Goal: Information Seeking & Learning: Learn about a topic

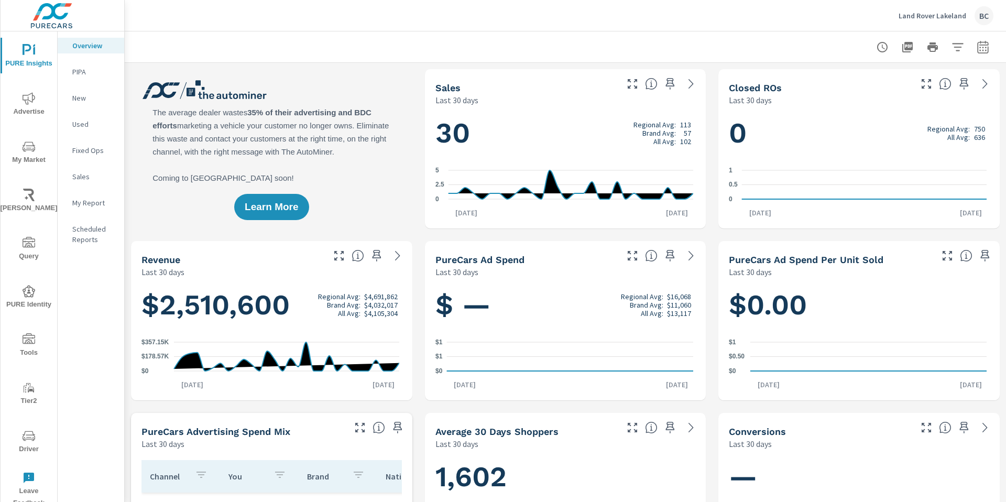
scroll to position [1, 0]
click at [27, 150] on icon "nav menu" at bounding box center [29, 146] width 13 height 13
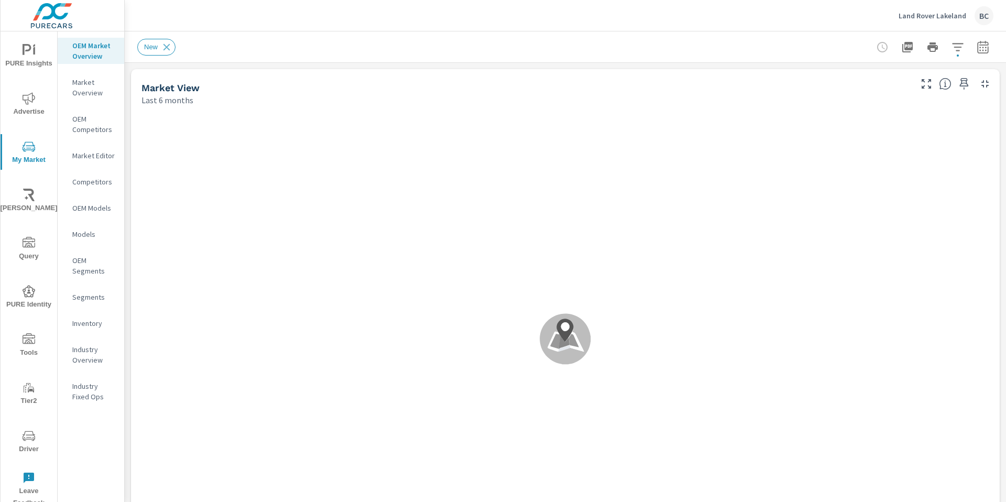
scroll to position [491, 0]
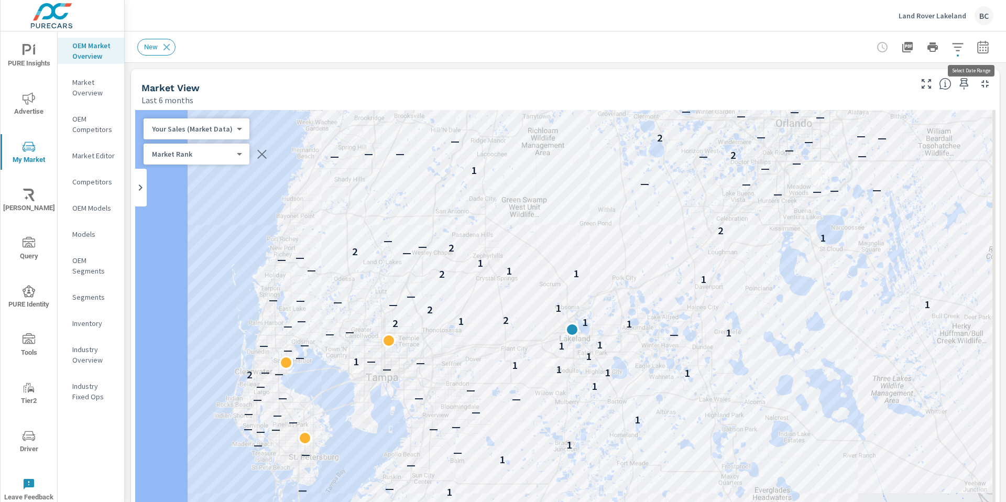
click at [977, 52] on icon "button" at bounding box center [982, 46] width 11 height 13
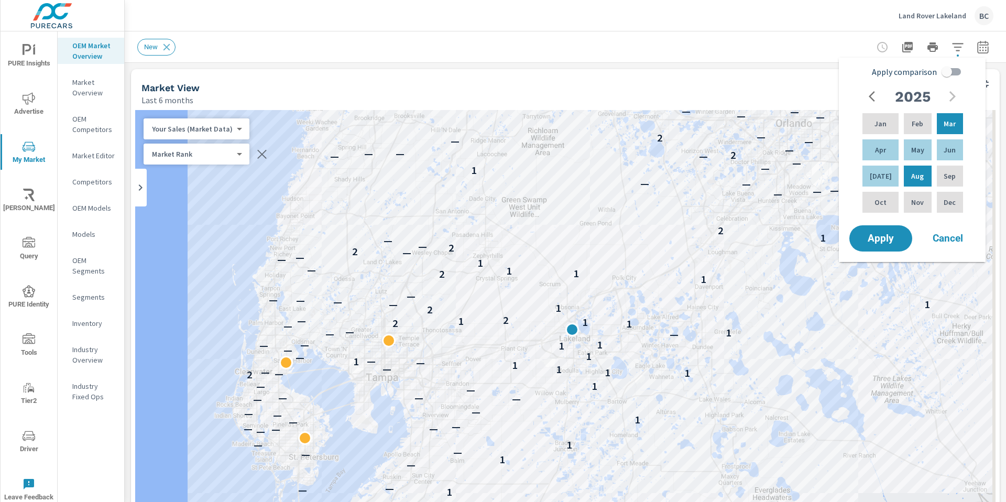
click at [949, 72] on input "Apply comparison" at bounding box center [947, 72] width 60 height 20
checkbox input "true"
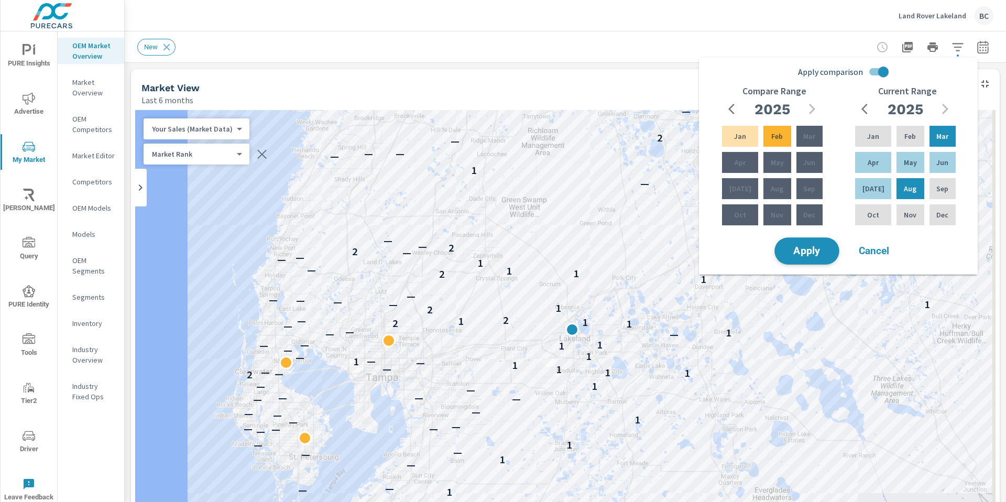
click at [827, 248] on span "Apply" at bounding box center [806, 251] width 43 height 10
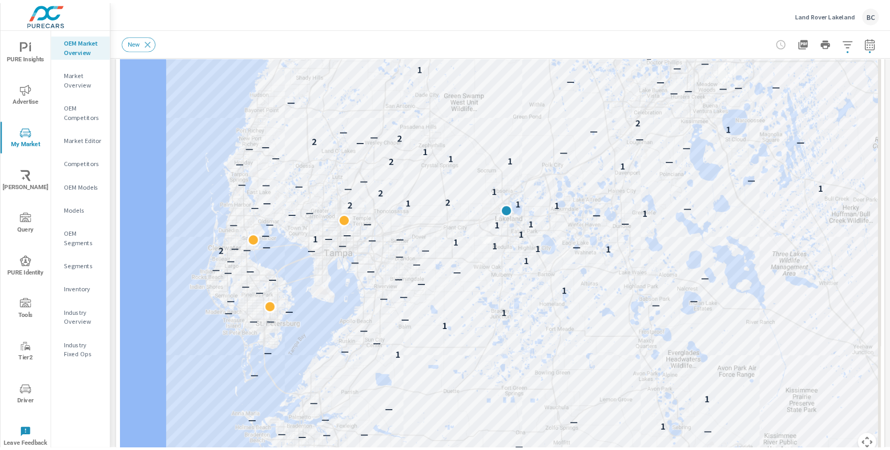
scroll to position [193, 0]
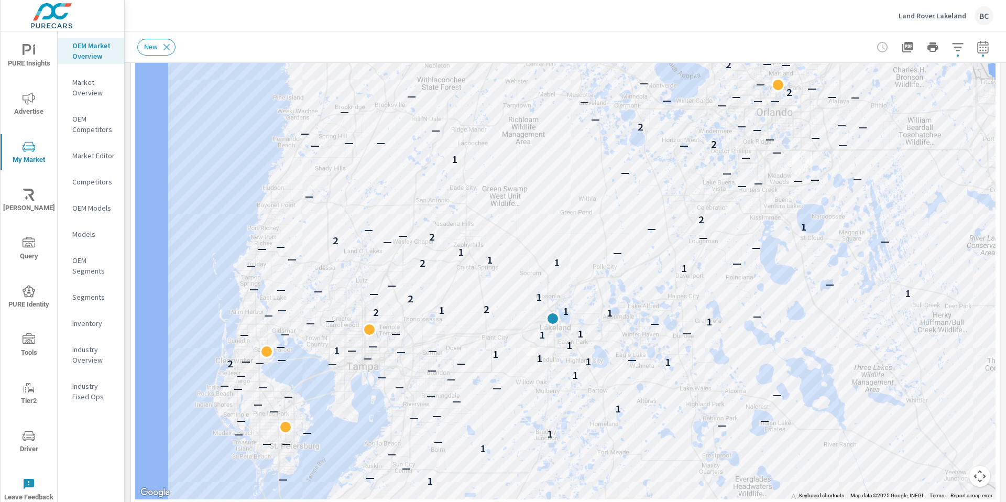
drag, startPoint x: 690, startPoint y: 346, endPoint x: 670, endPoint y: 452, distance: 107.8
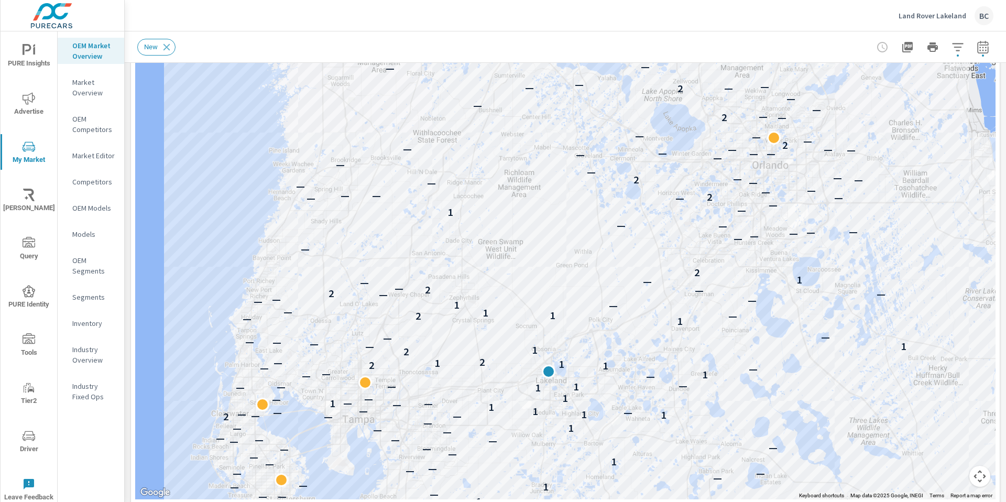
drag, startPoint x: 912, startPoint y: 151, endPoint x: 907, endPoint y: 205, distance: 54.1
click at [907, 205] on div "— — — — — — — — — — — — — — — — — 1 — — — — — 1 — 1 — — — — 1 — — — — 1 — — — —…" at bounding box center [565, 208] width 860 height 583
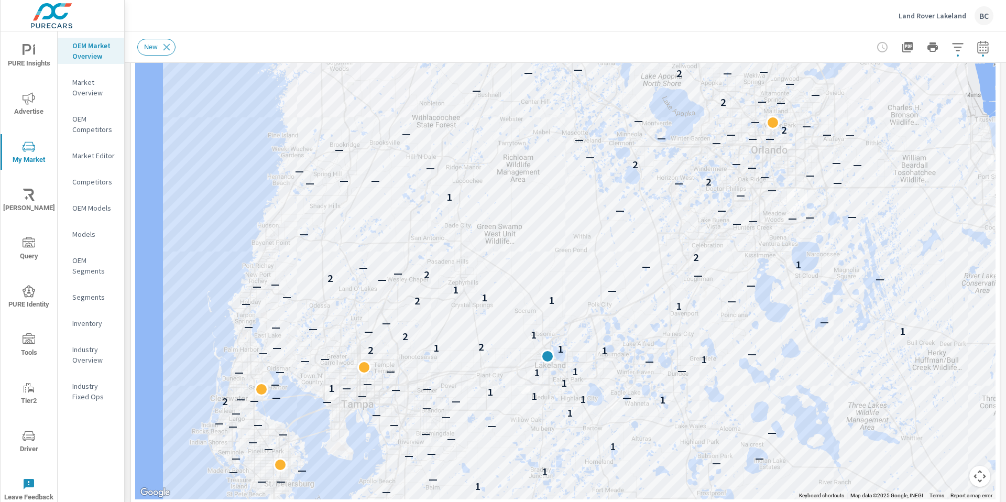
drag, startPoint x: 913, startPoint y: 450, endPoint x: 912, endPoint y: 433, distance: 16.8
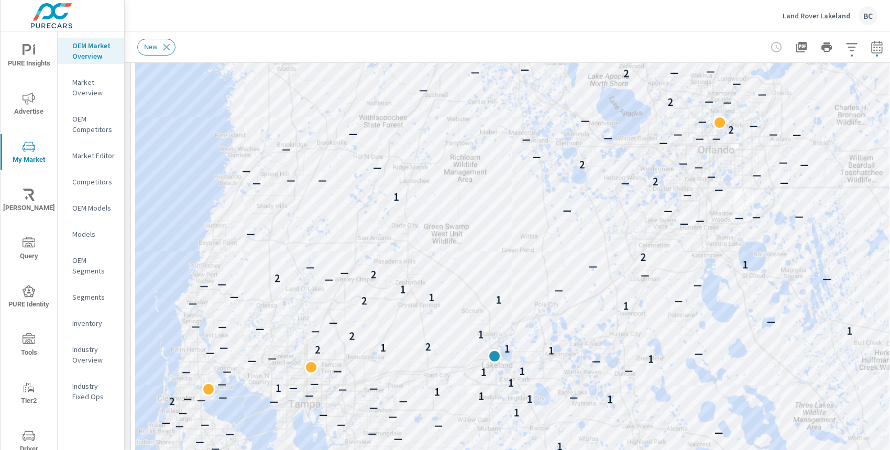
click at [802, 12] on p "Land Rover Lakeland" at bounding box center [817, 15] width 68 height 9
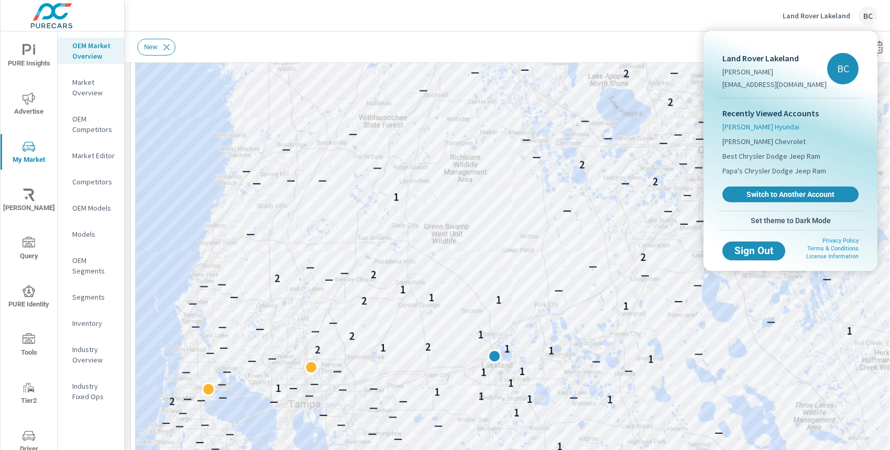
click at [769, 128] on span "[PERSON_NAME] Hyundai" at bounding box center [761, 127] width 77 height 10
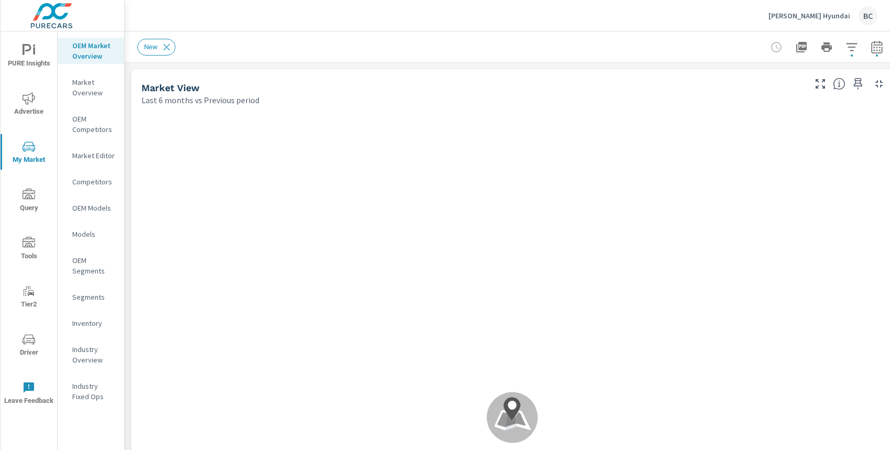
scroll to position [1, 0]
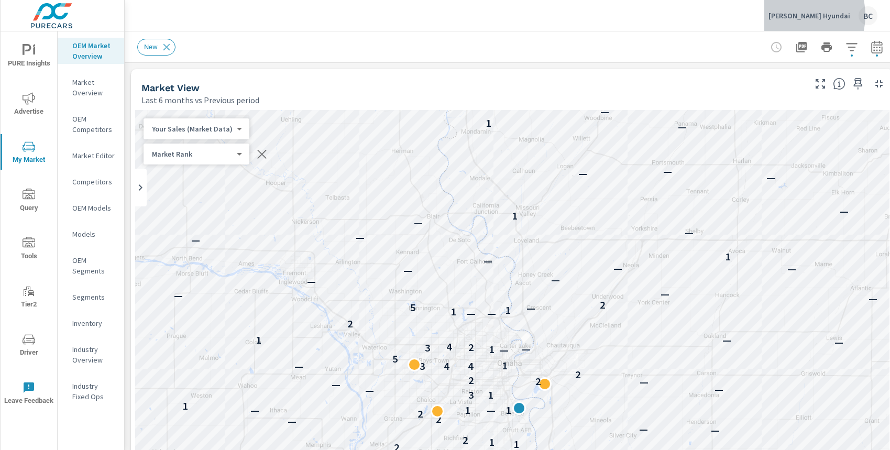
click at [805, 15] on p "[PERSON_NAME] Hyundai" at bounding box center [810, 15] width 82 height 9
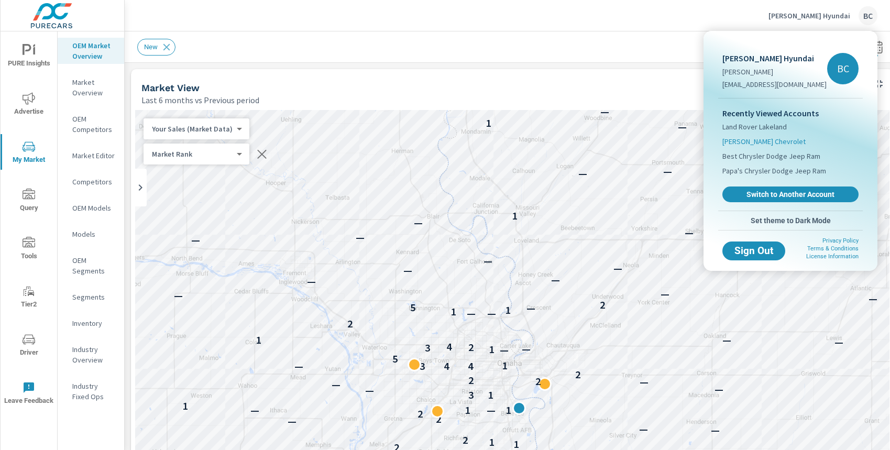
click at [774, 138] on span "[PERSON_NAME] Chevrolet" at bounding box center [764, 141] width 83 height 10
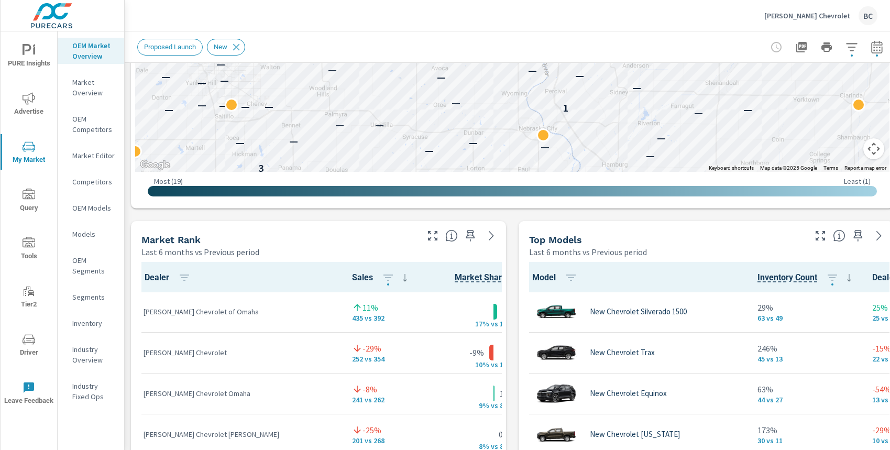
scroll to position [588, 0]
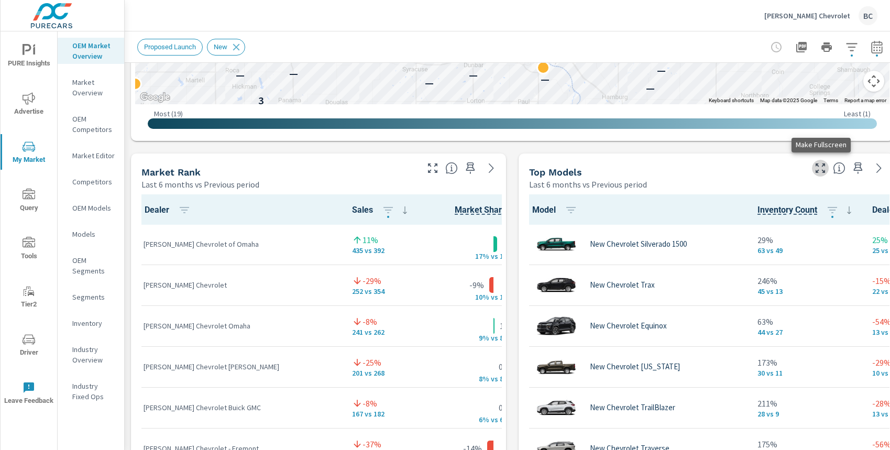
click at [820, 165] on icon "button" at bounding box center [820, 168] width 13 height 13
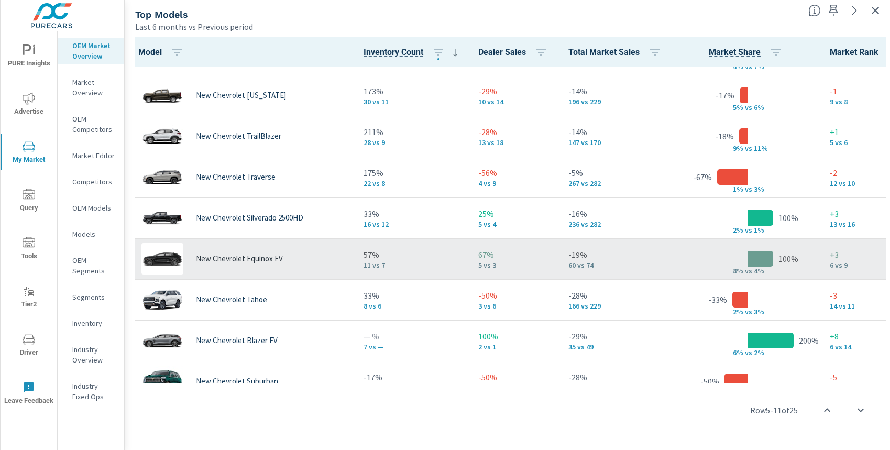
scroll to position [96, 0]
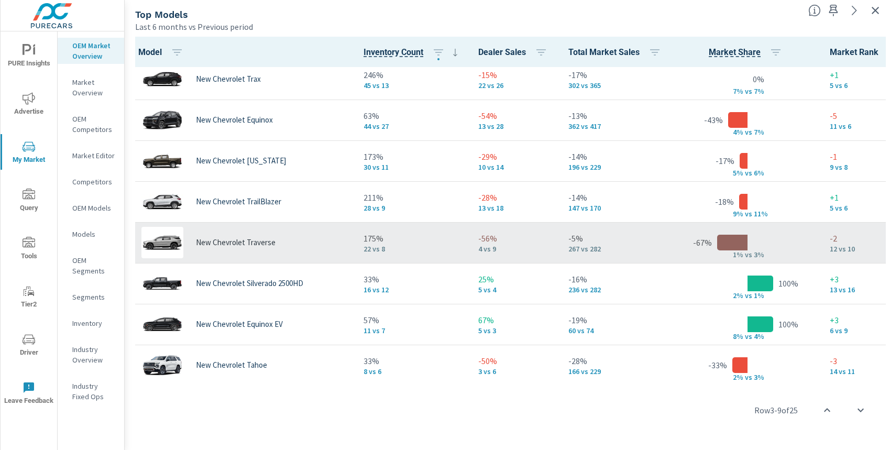
scroll to position [26, 0]
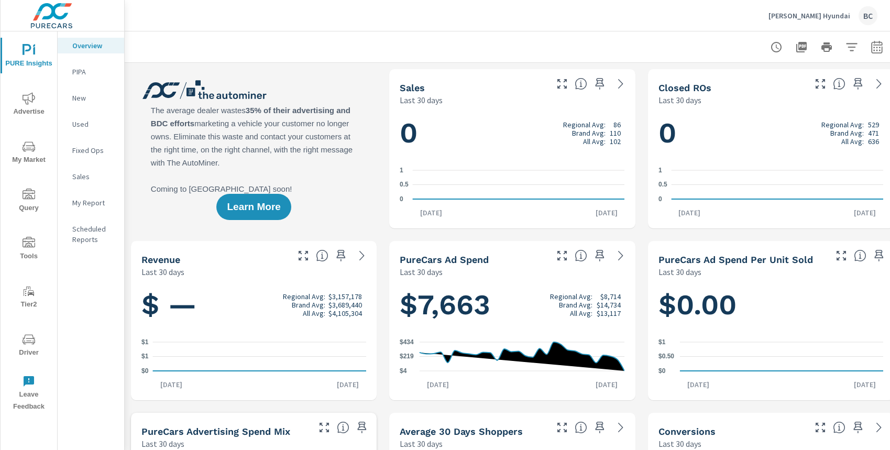
scroll to position [1, 0]
click at [35, 145] on span "My Market" at bounding box center [29, 153] width 50 height 26
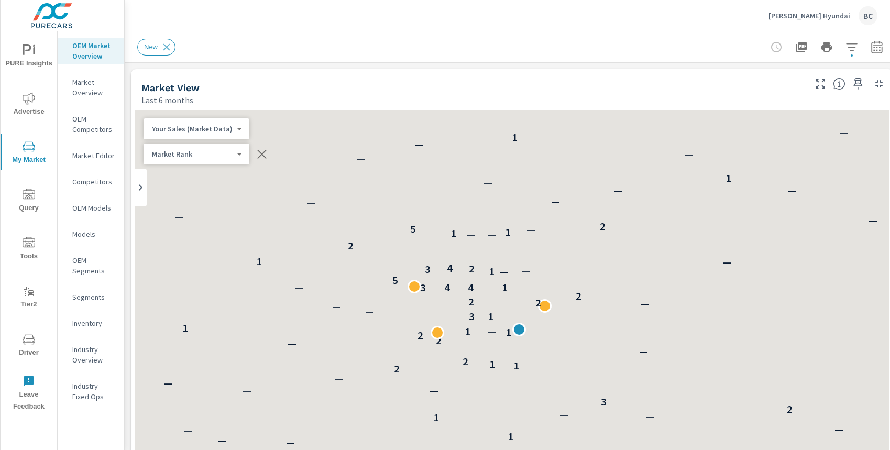
scroll to position [1, 0]
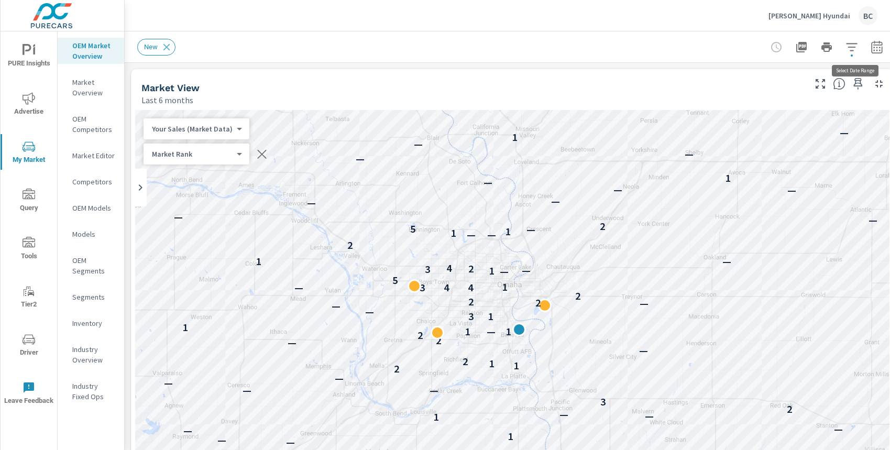
click at [879, 50] on icon "button" at bounding box center [877, 47] width 13 height 13
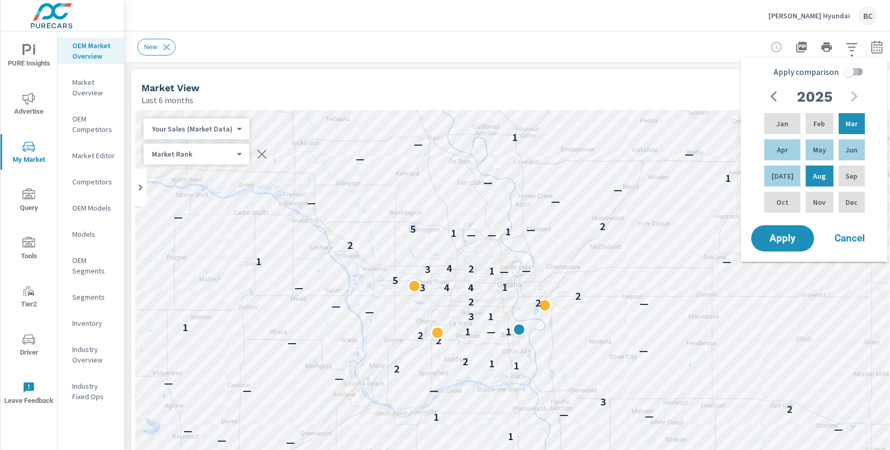
click at [849, 71] on input "Apply comparison" at bounding box center [849, 72] width 60 height 20
checkbox input "true"
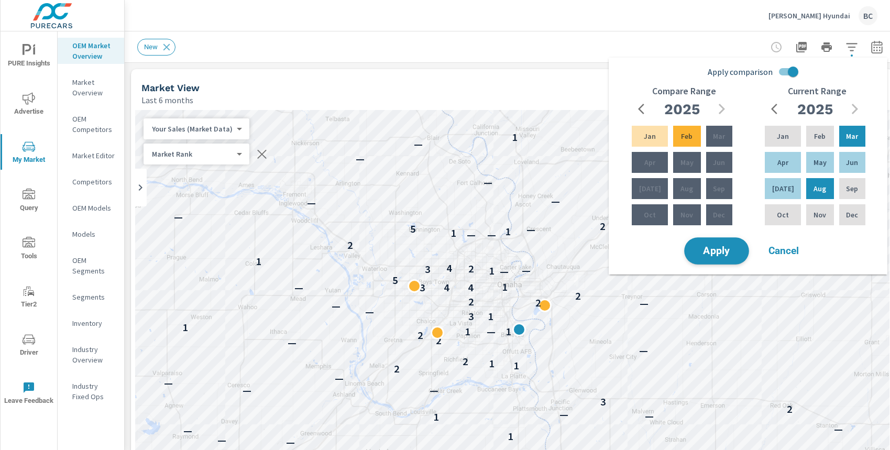
click at [734, 250] on span "Apply" at bounding box center [716, 251] width 43 height 10
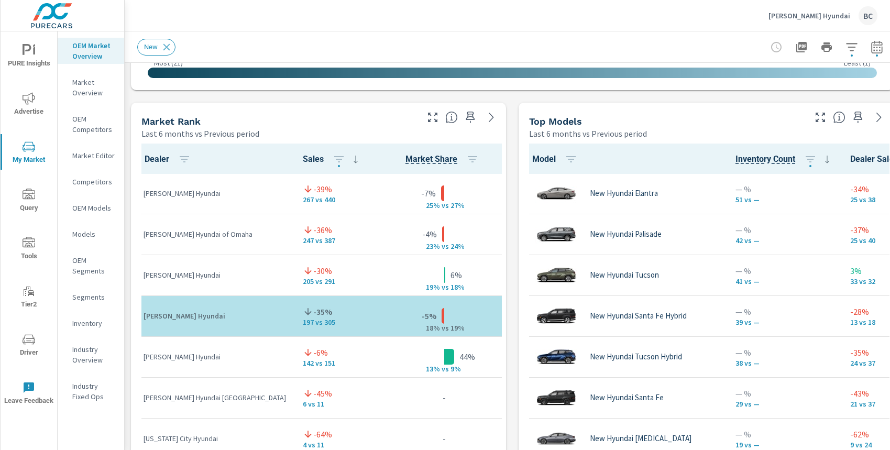
scroll to position [642, 0]
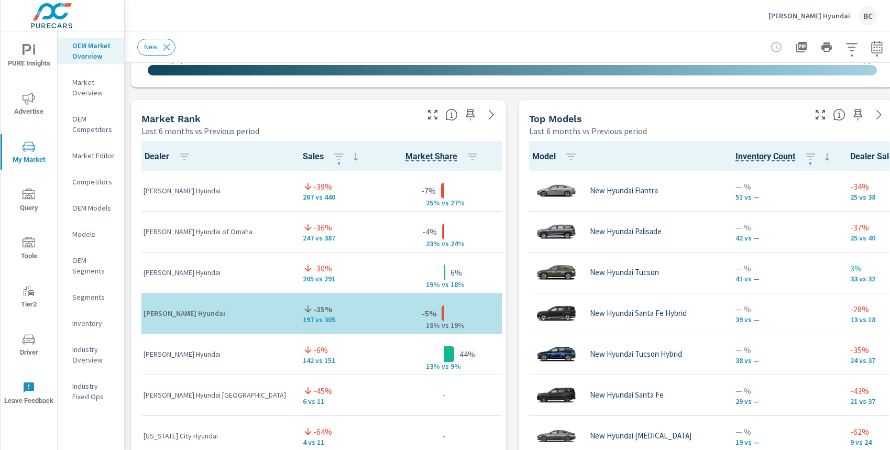
click at [817, 117] on icon "button" at bounding box center [820, 114] width 9 height 9
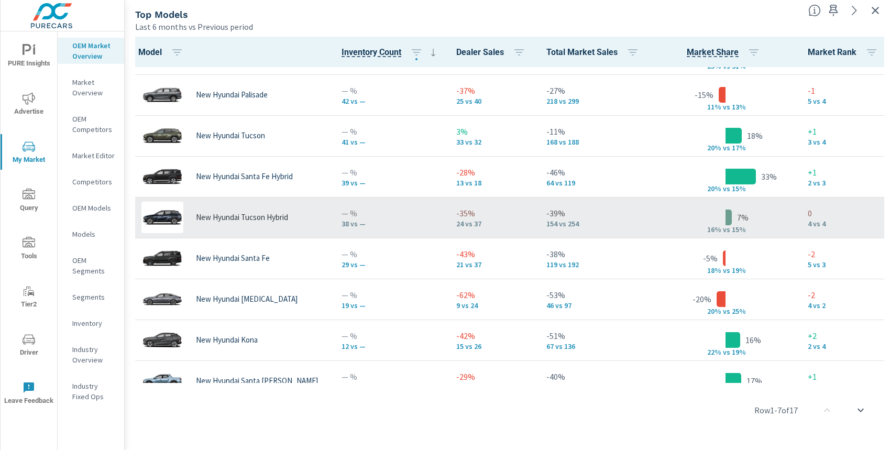
scroll to position [37, 0]
